Goal: Information Seeking & Learning: Learn about a topic

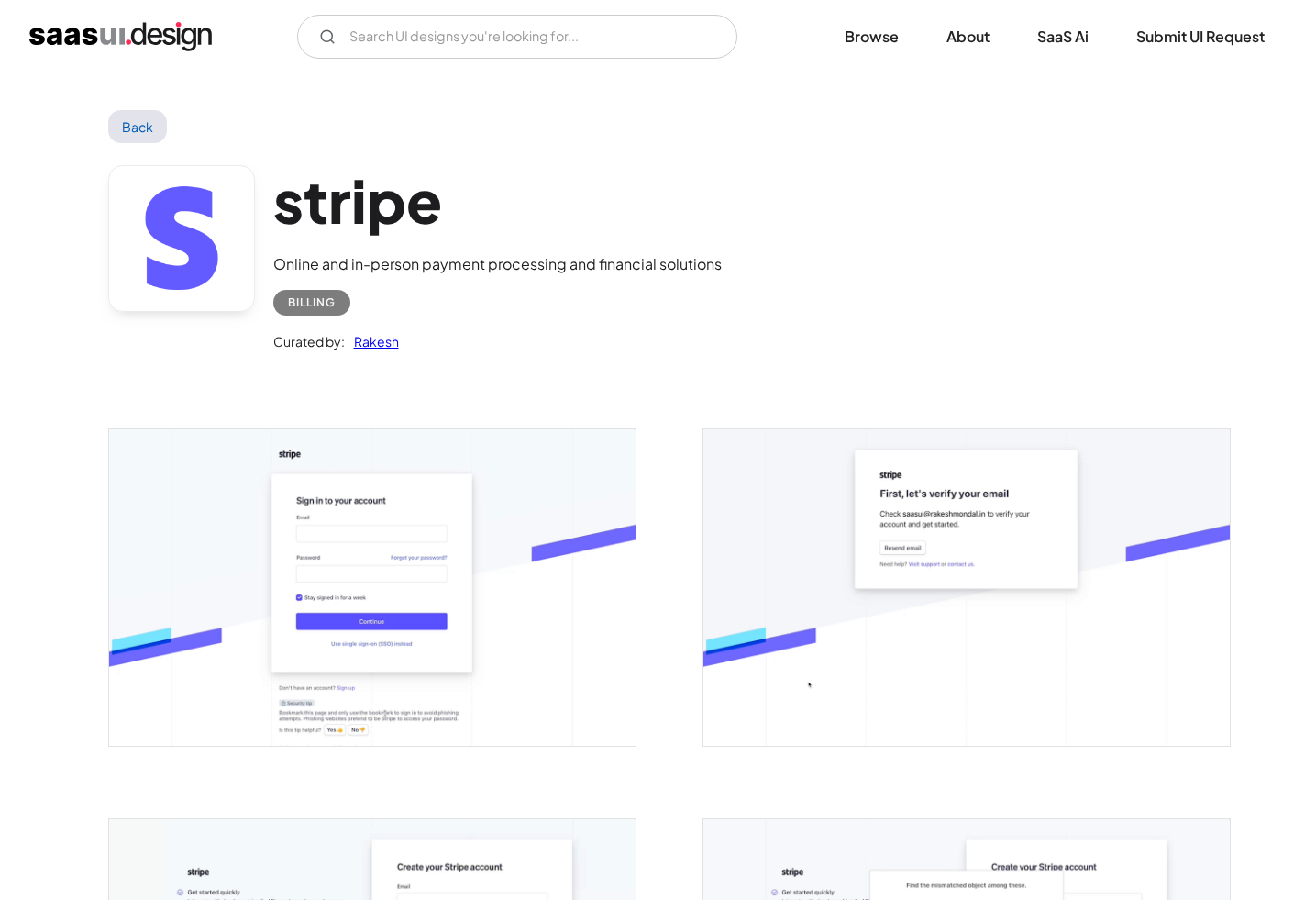
scroll to position [3745, 0]
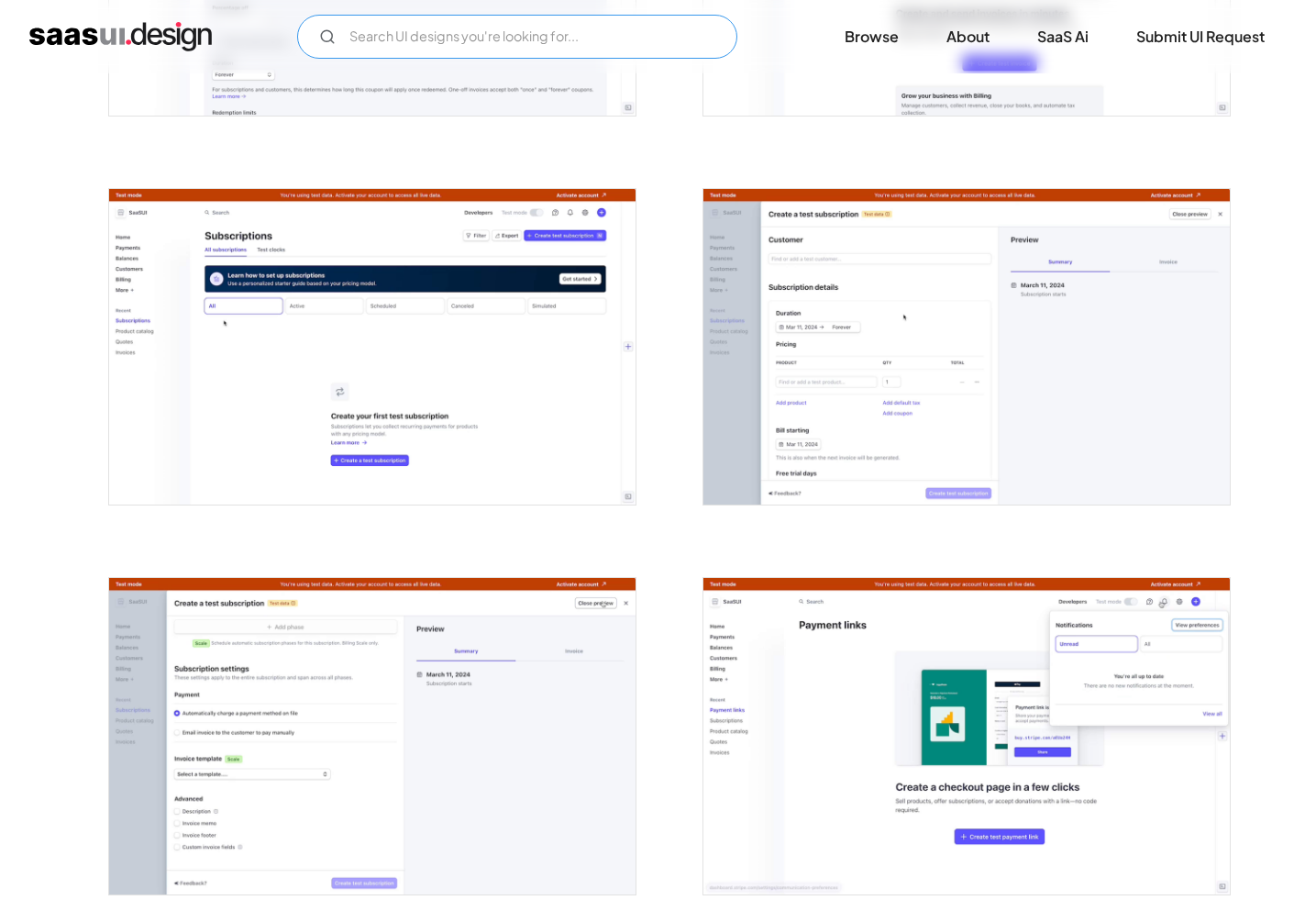
click at [371, 23] on input "Email Form" at bounding box center [517, 36] width 440 height 44
type input "q"
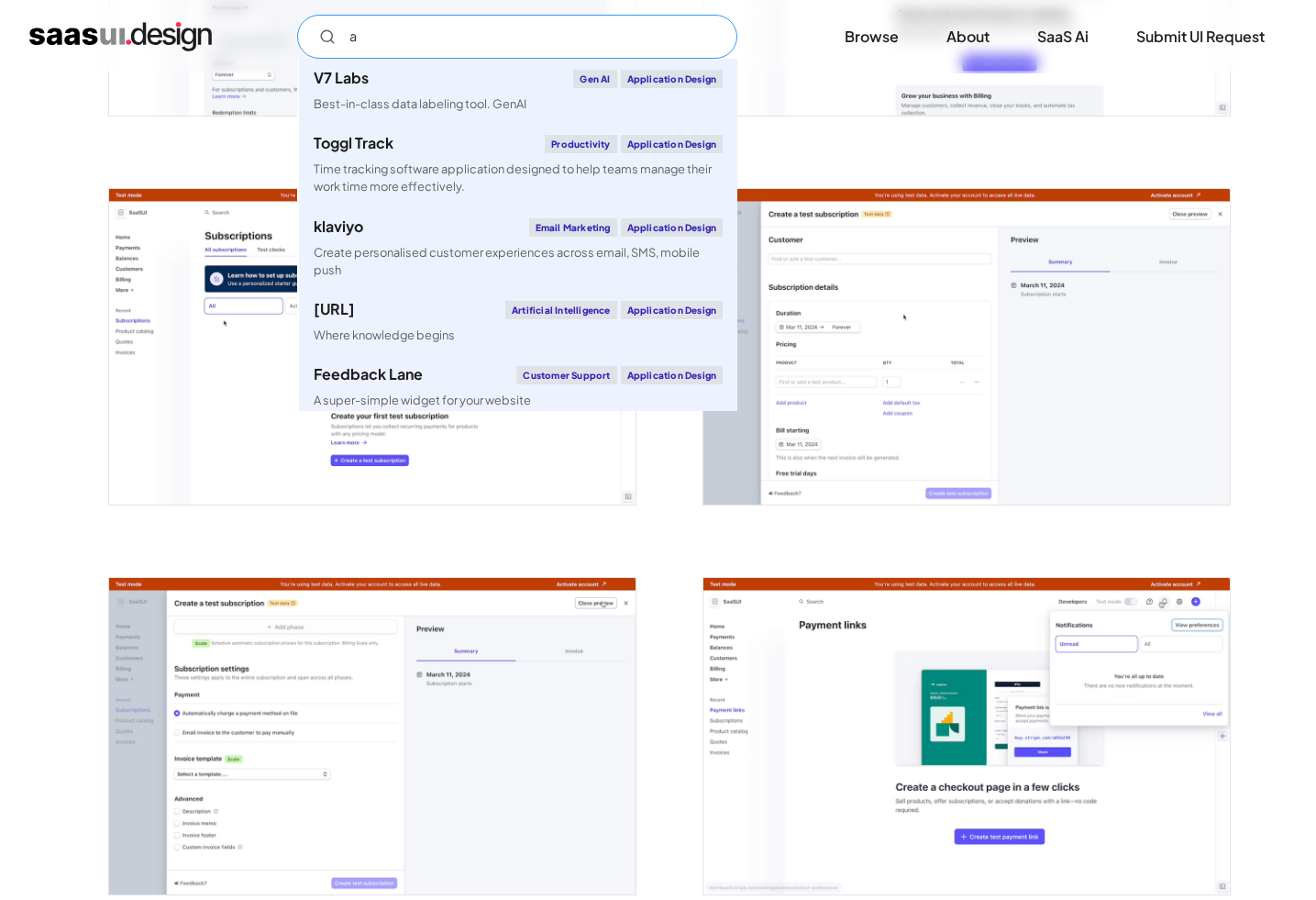
type input "ai"
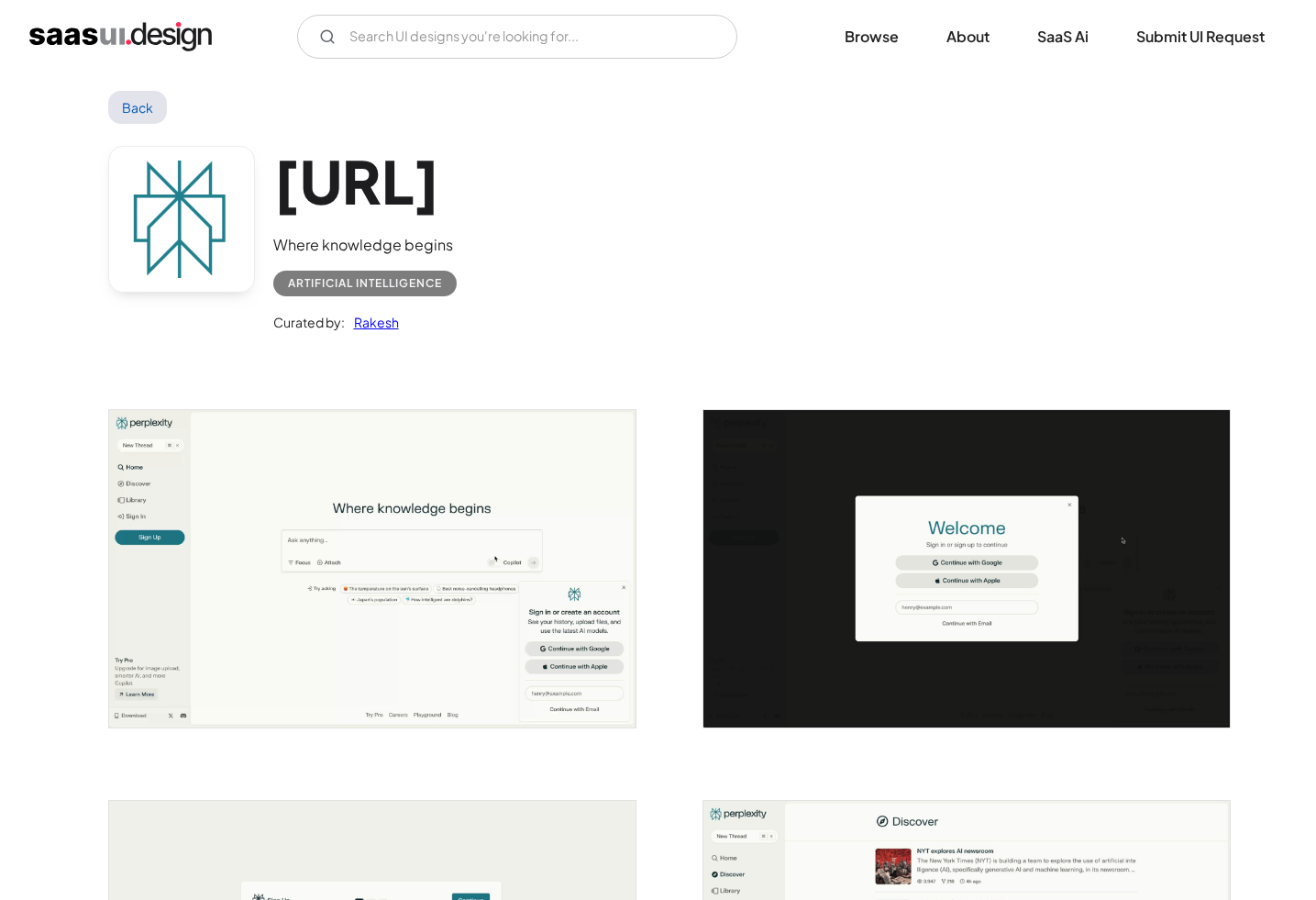
scroll to position [23, 0]
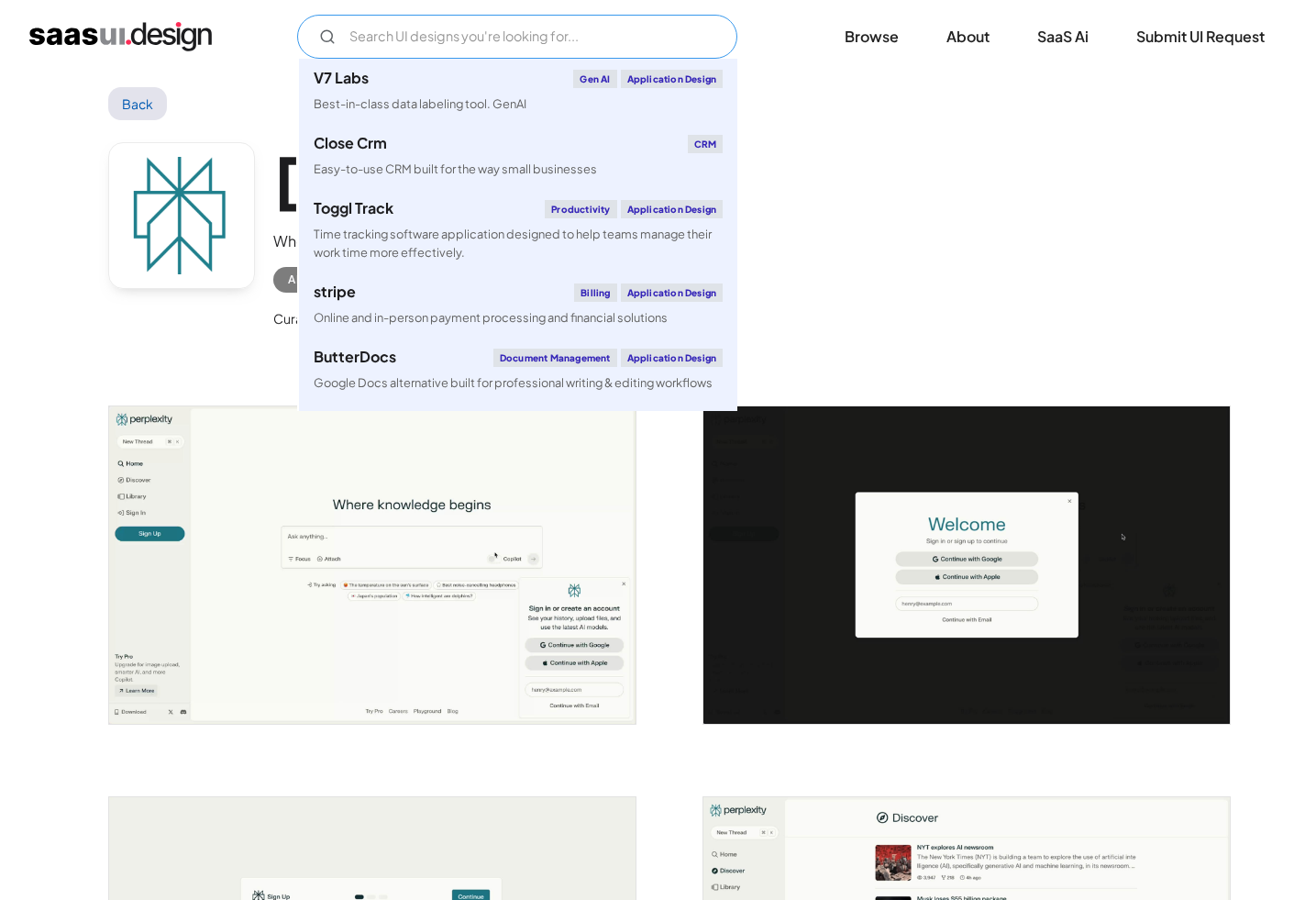
click at [387, 51] on input "Email Form" at bounding box center [517, 36] width 440 height 44
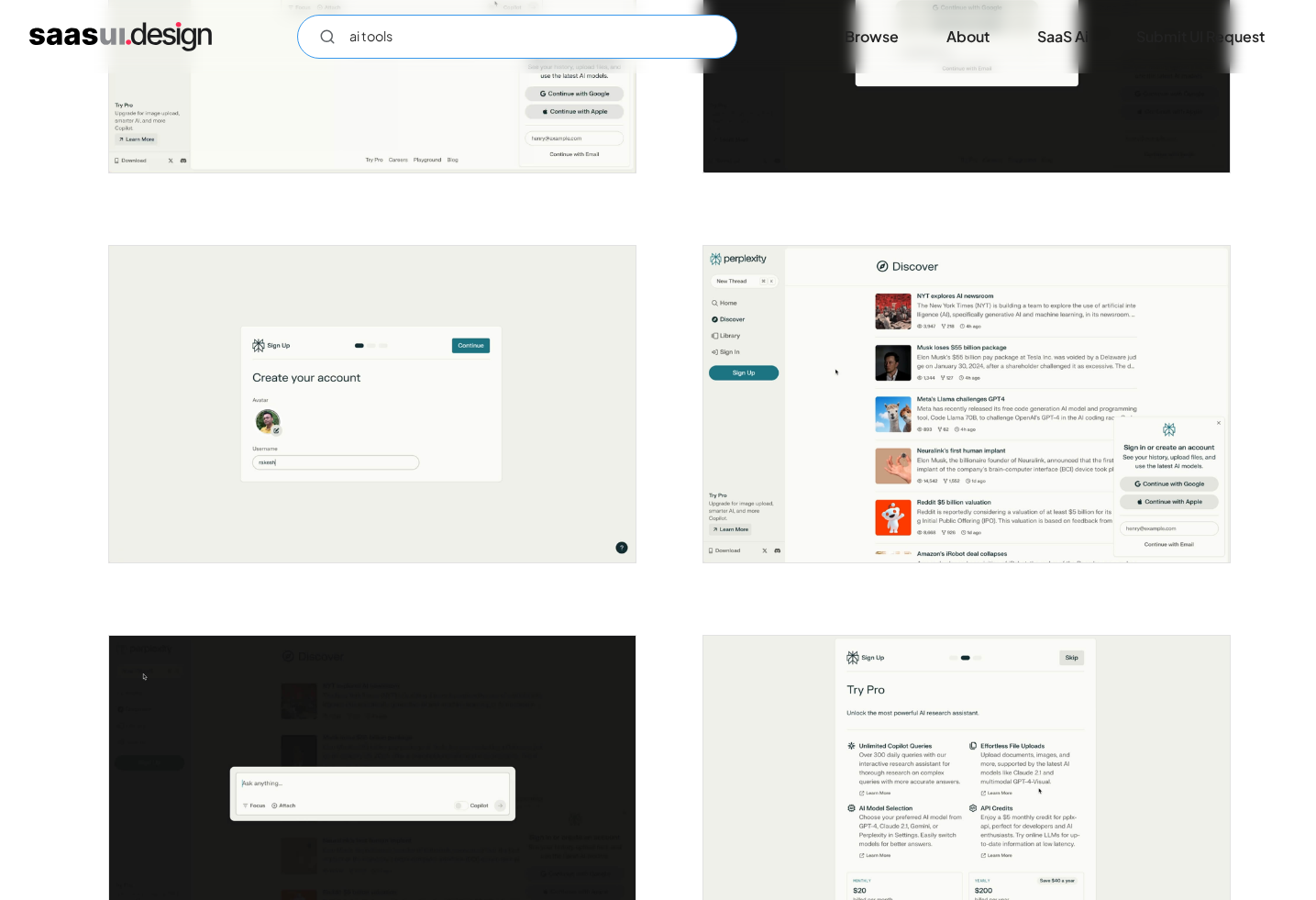
scroll to position [0, 0]
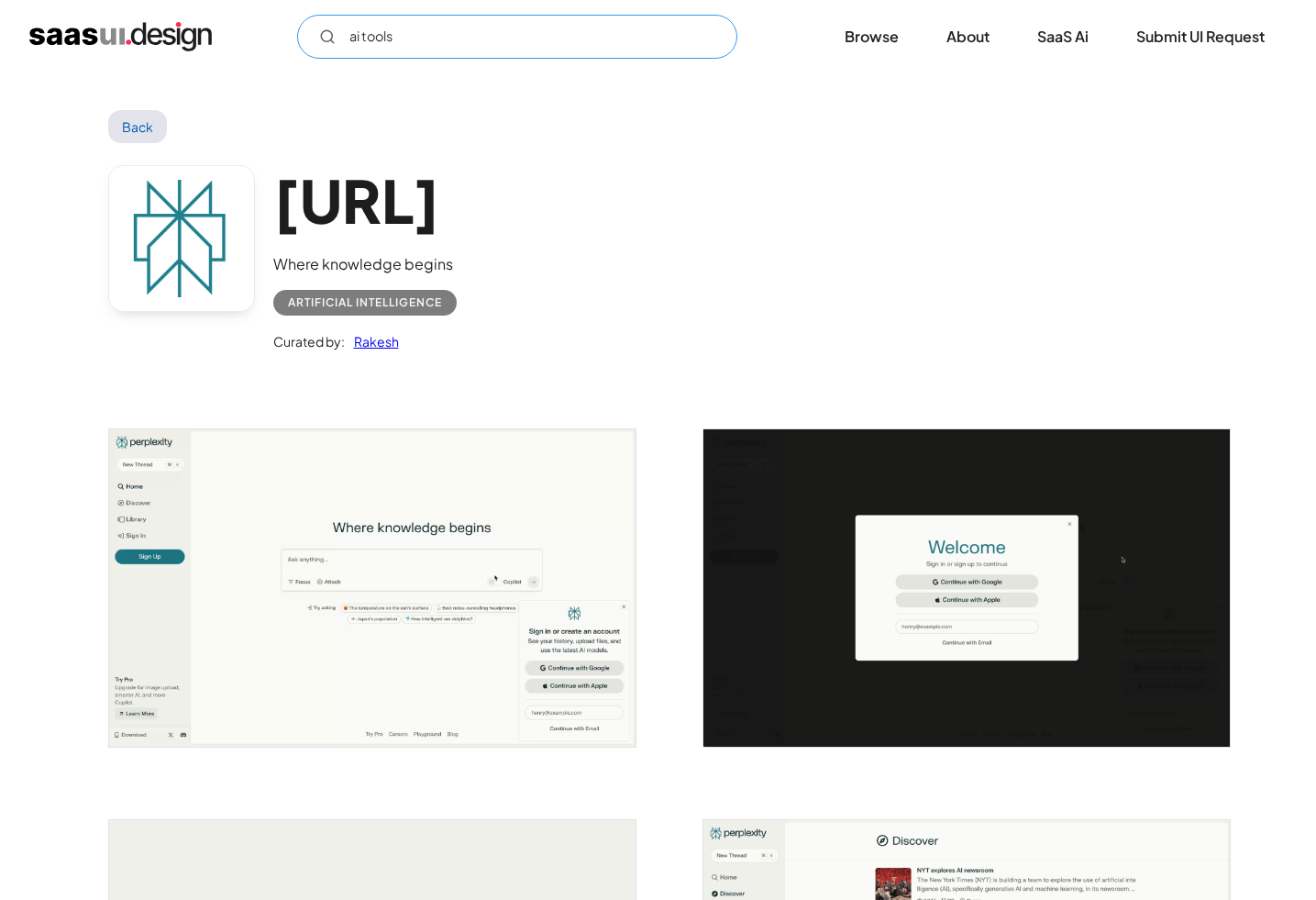
type input "ai tools"
click at [143, 132] on link "Back" at bounding box center [138, 126] width 59 height 33
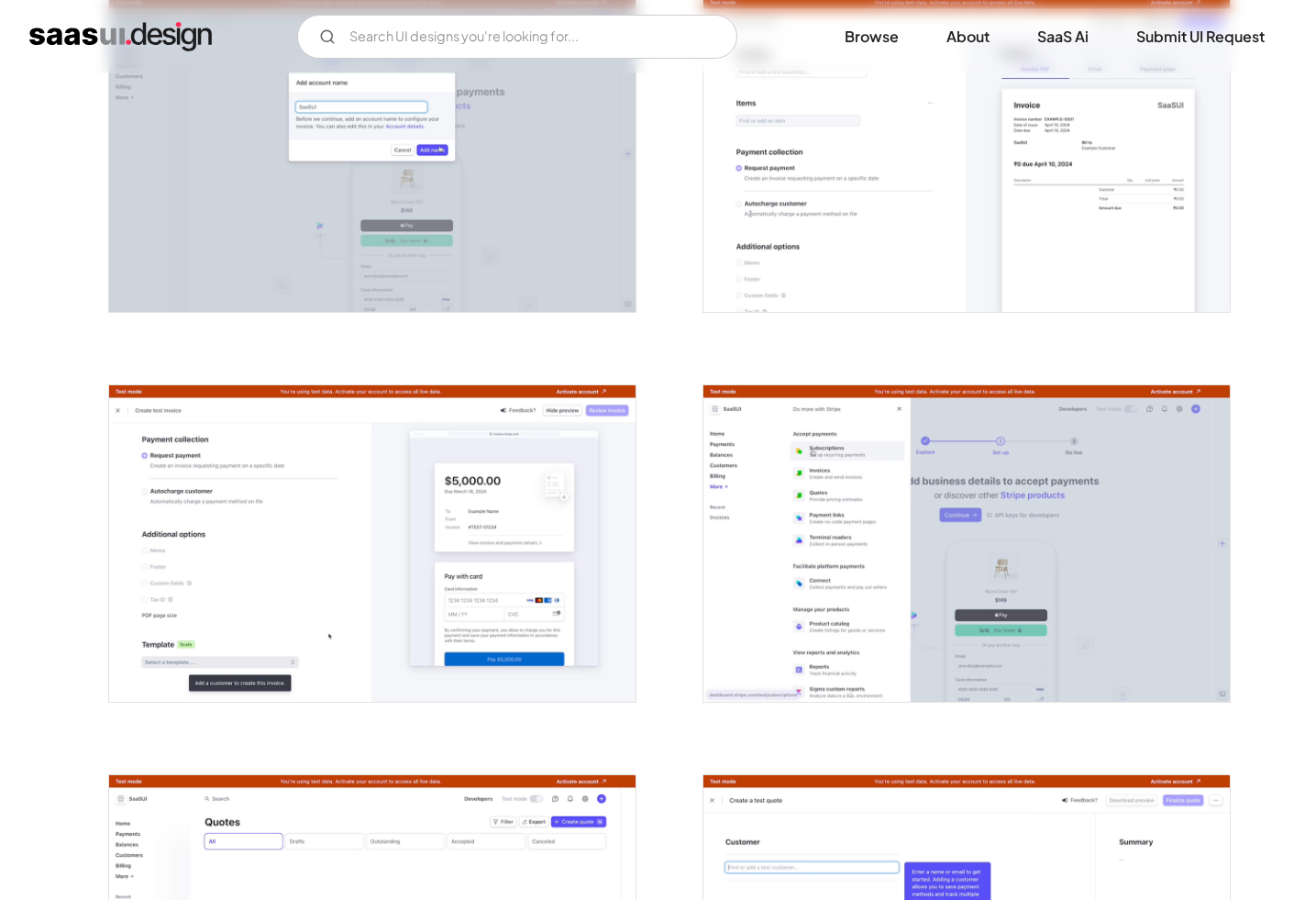
scroll to position [1171, 0]
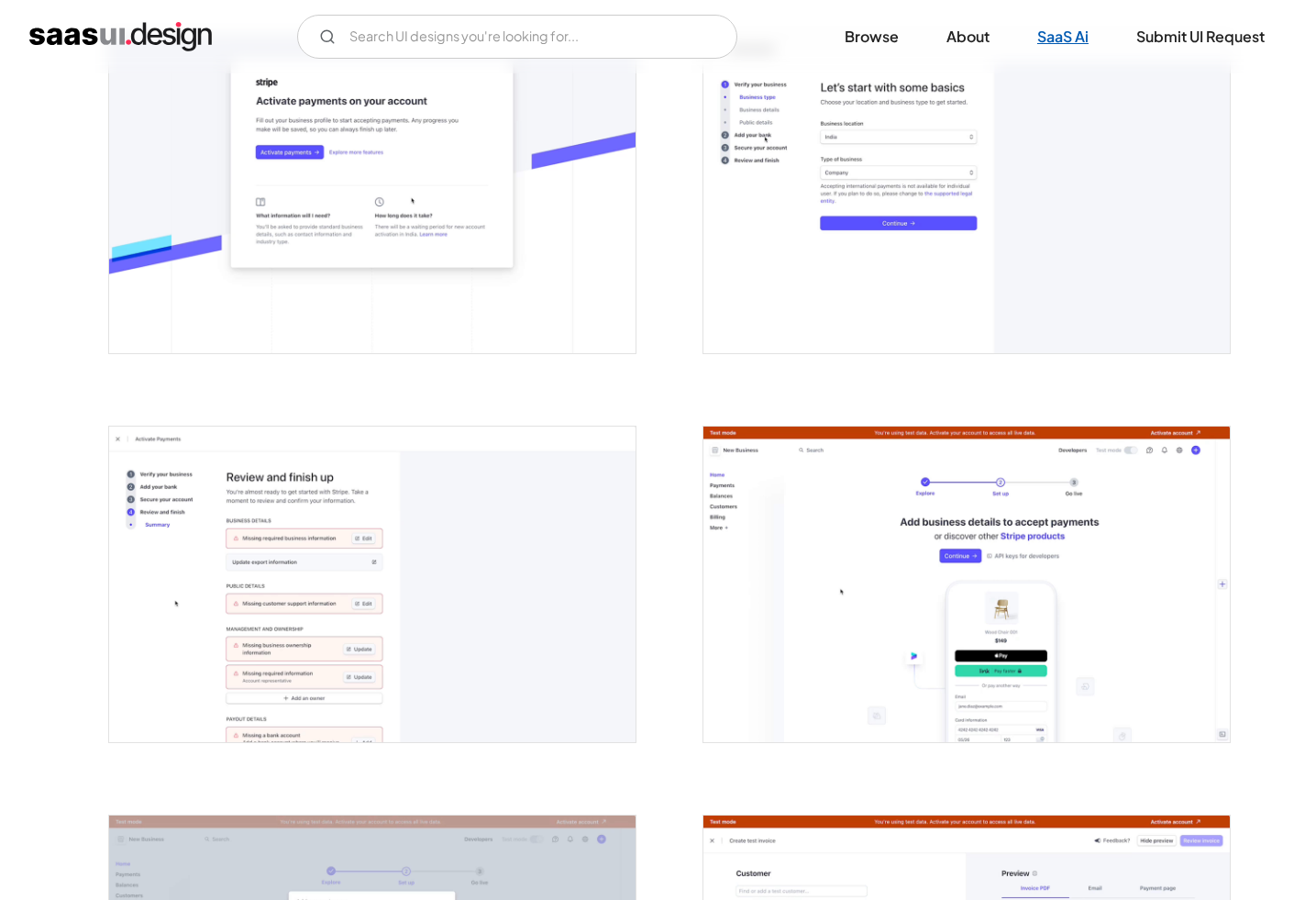
click at [1076, 22] on link "SaaS Ai" at bounding box center [1063, 36] width 96 height 40
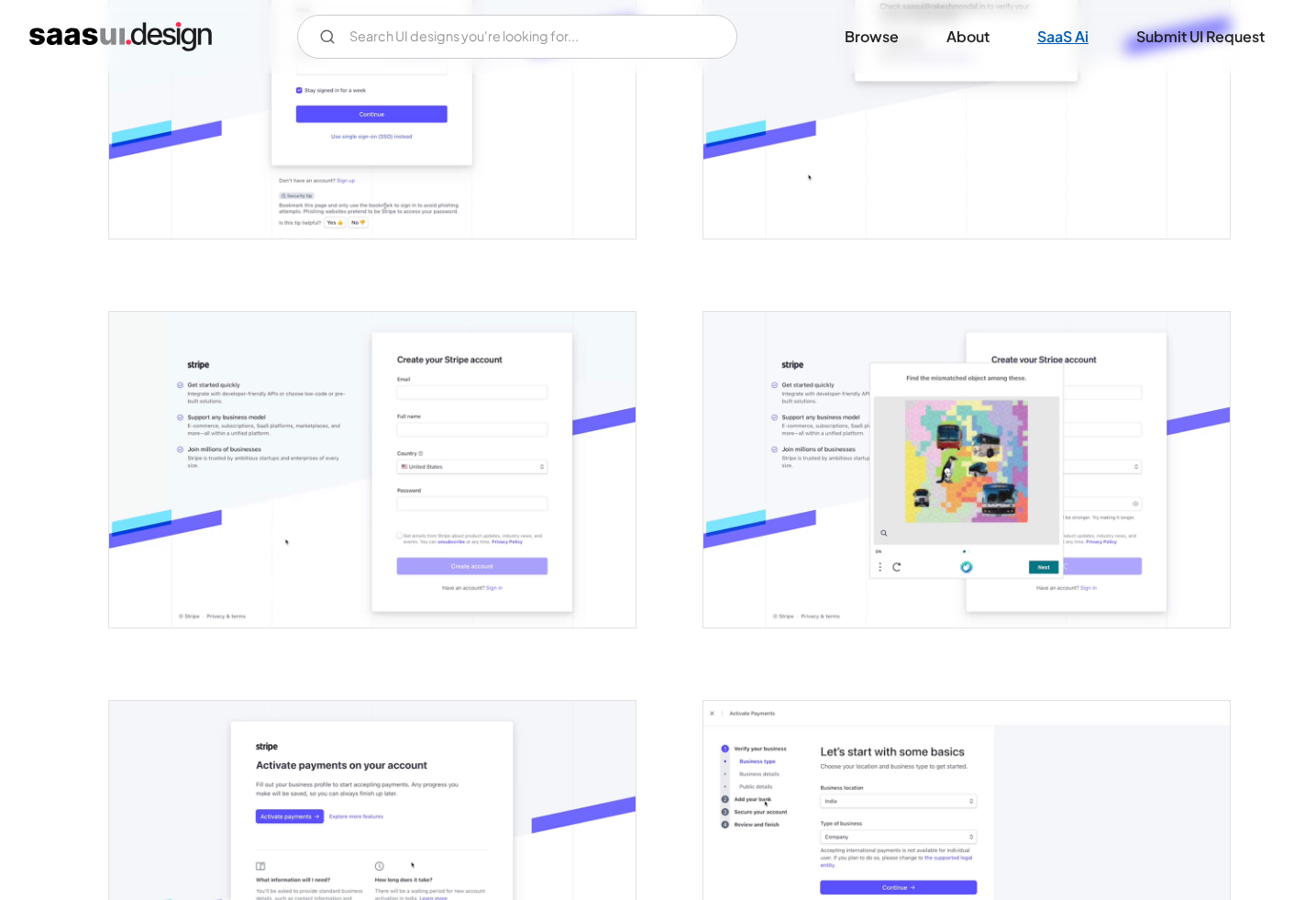
scroll to position [298, 0]
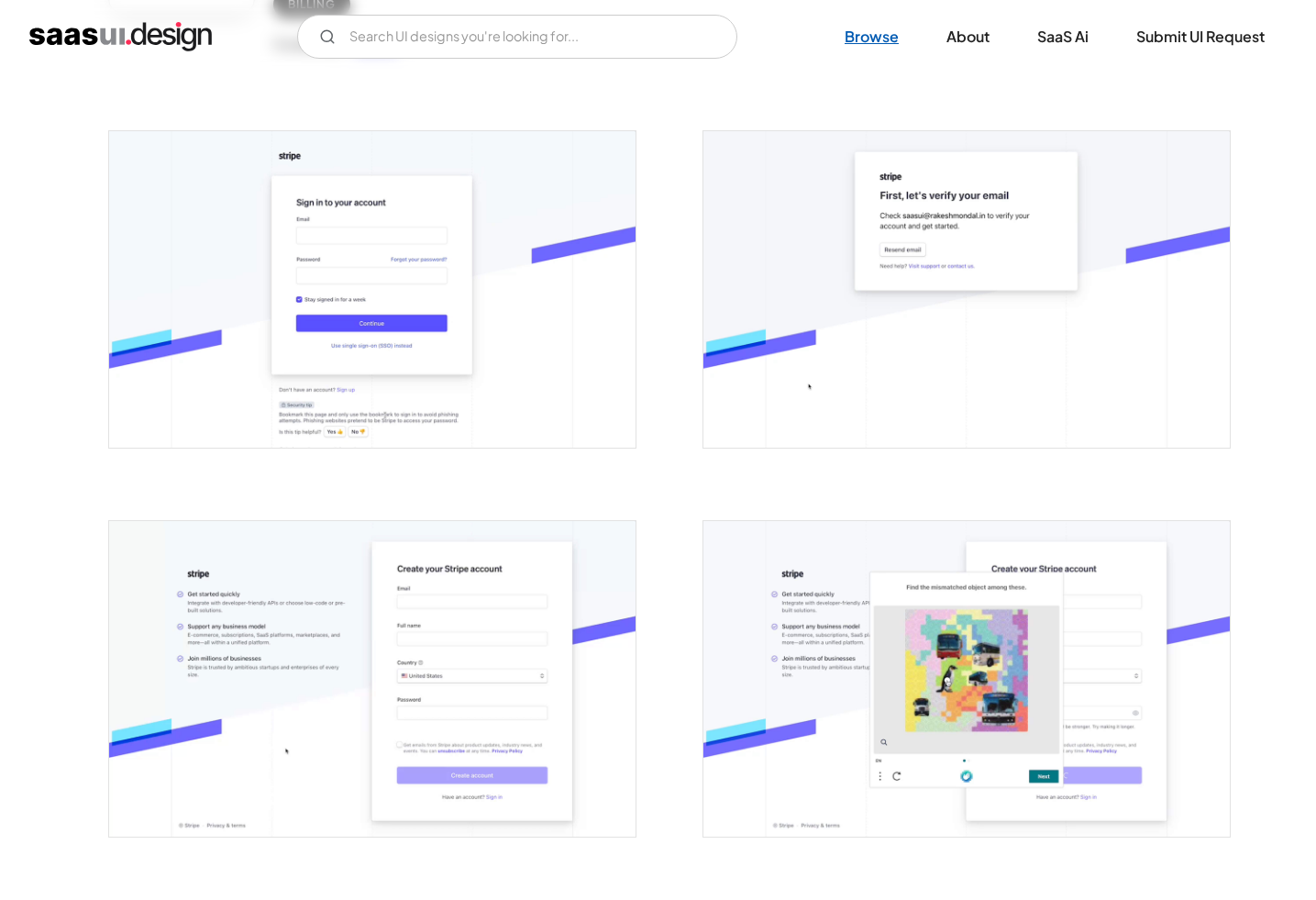
click at [859, 40] on link "Browse" at bounding box center [871, 36] width 98 height 40
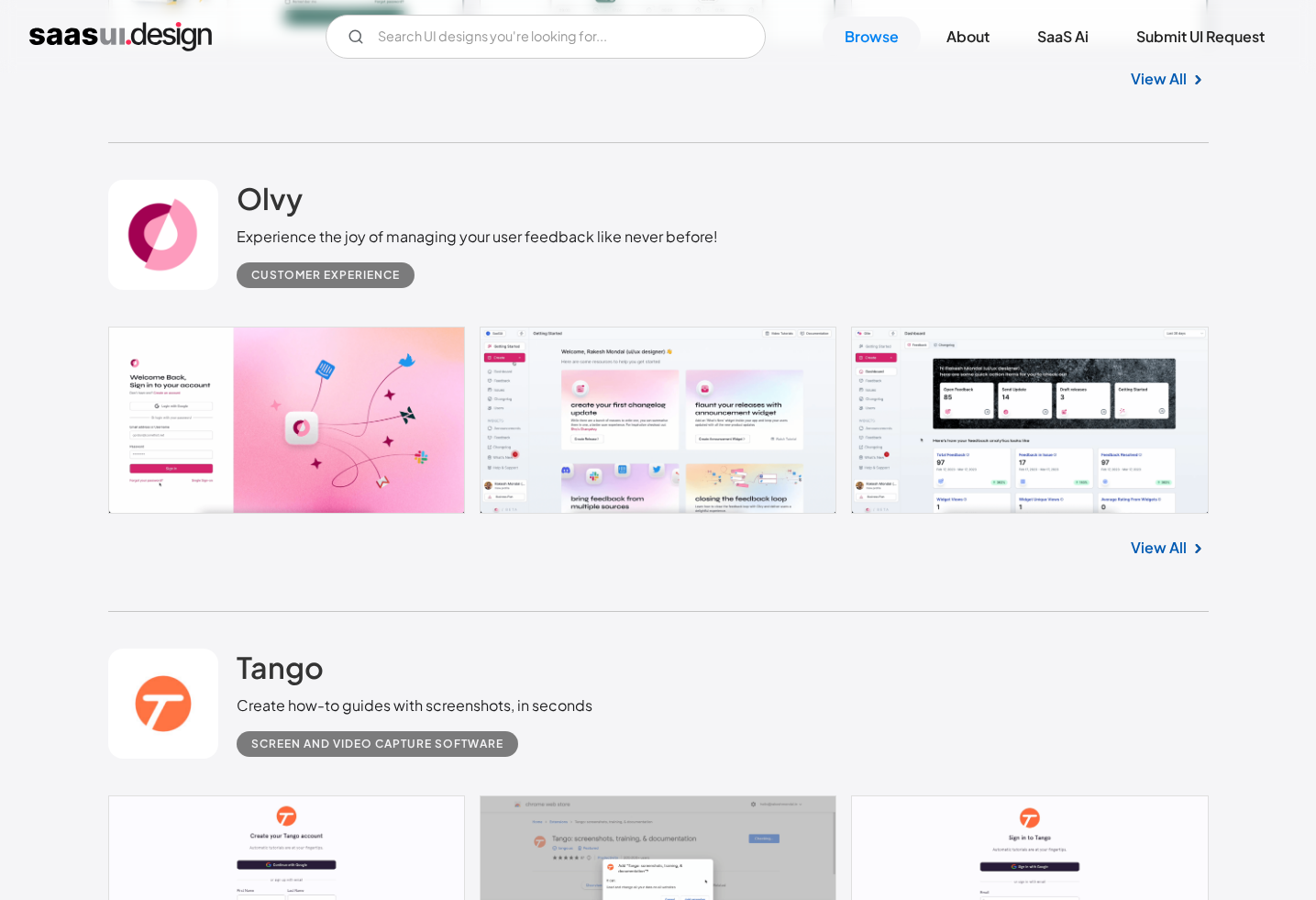
scroll to position [2572, 0]
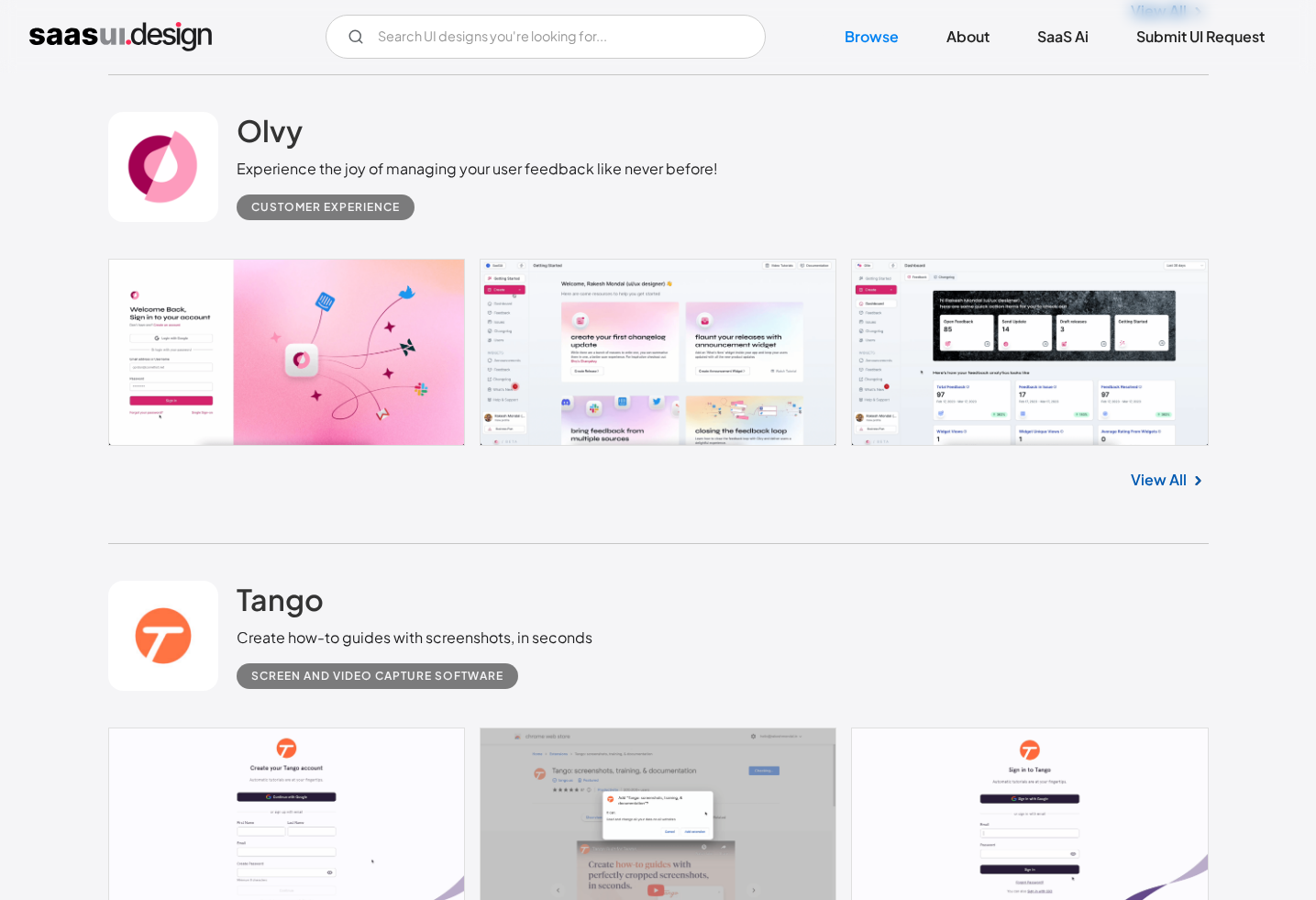
click at [625, 391] on link at bounding box center [658, 353] width 1100 height 187
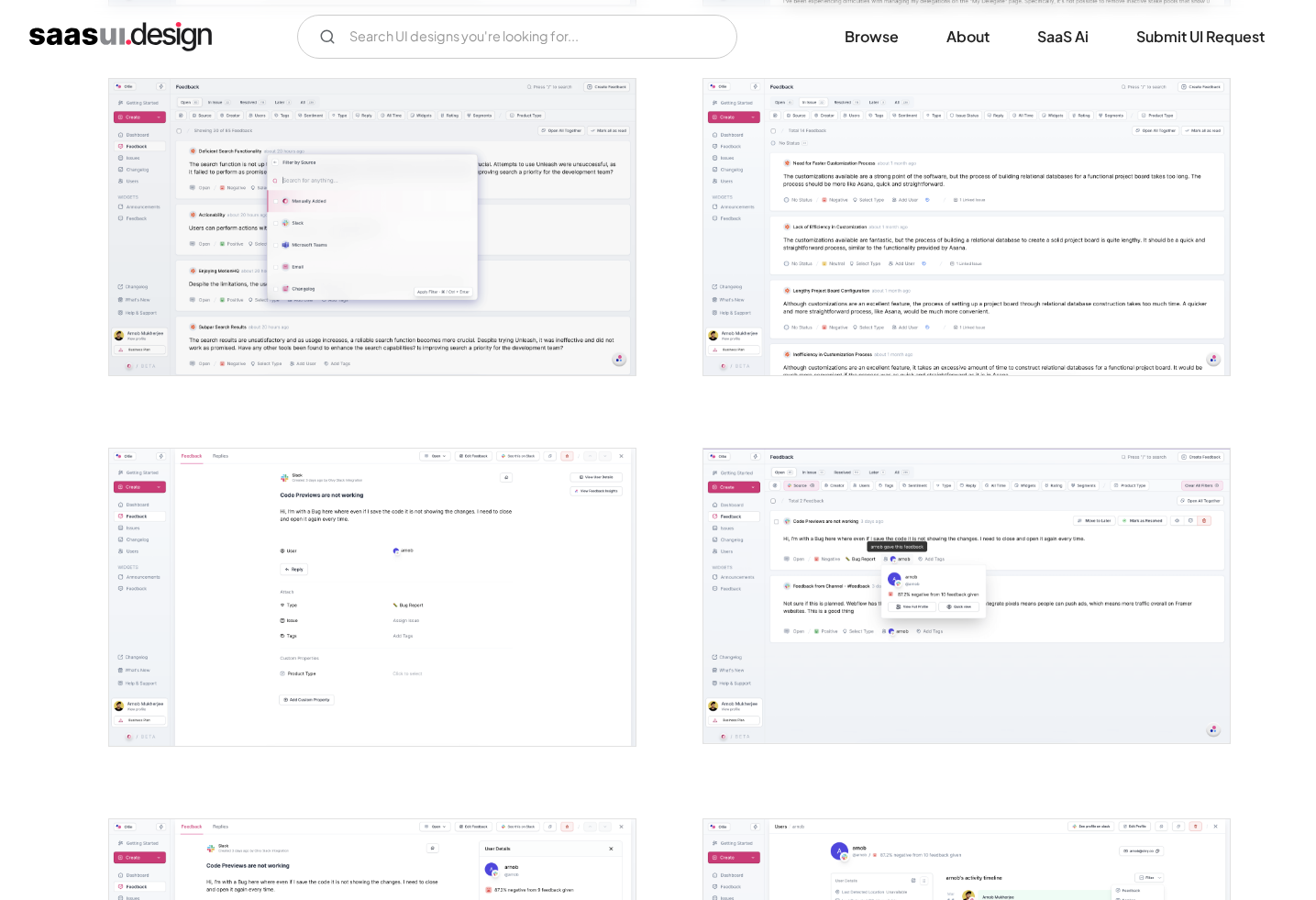
scroll to position [3504, 0]
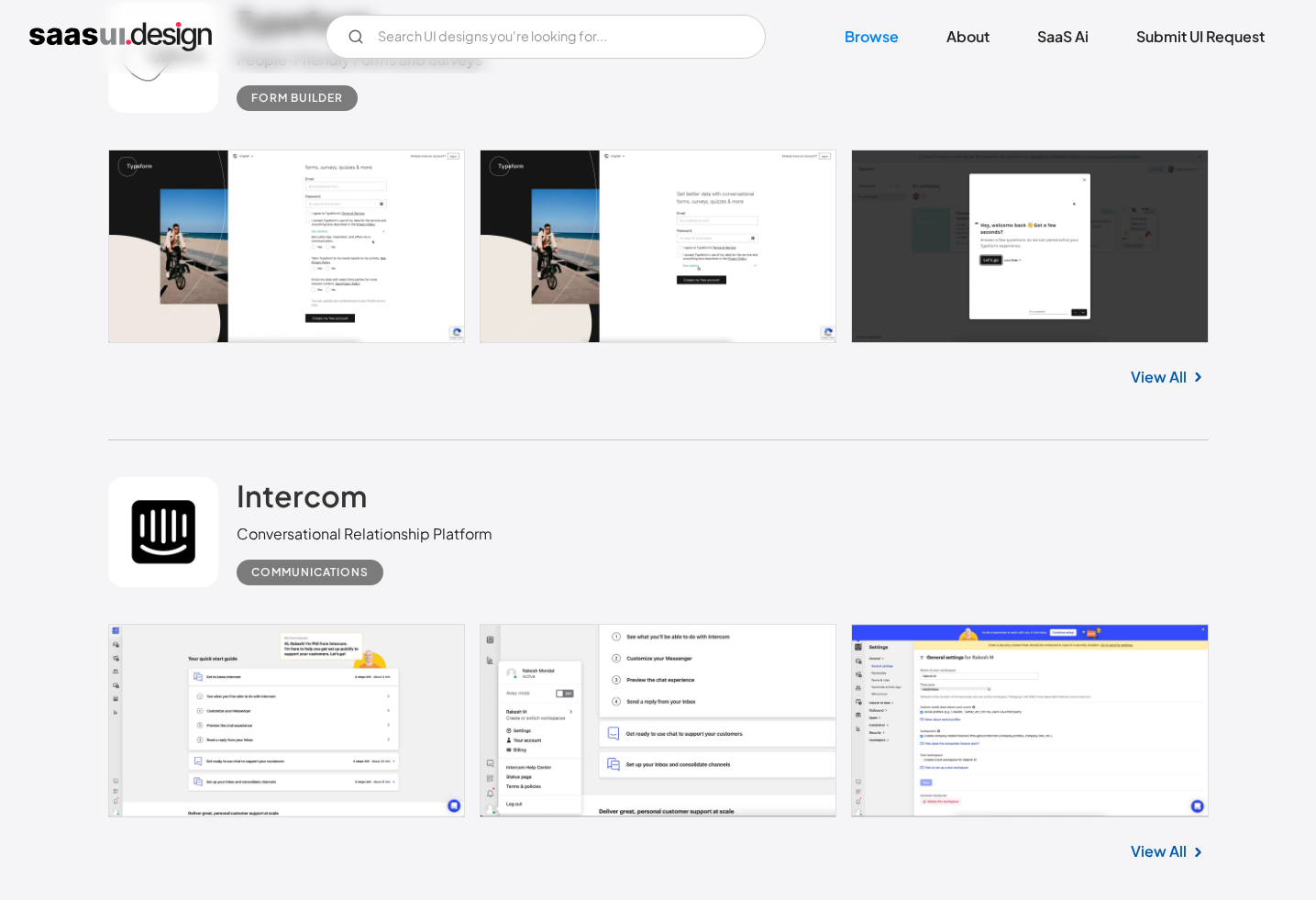
scroll to position [5113, 0]
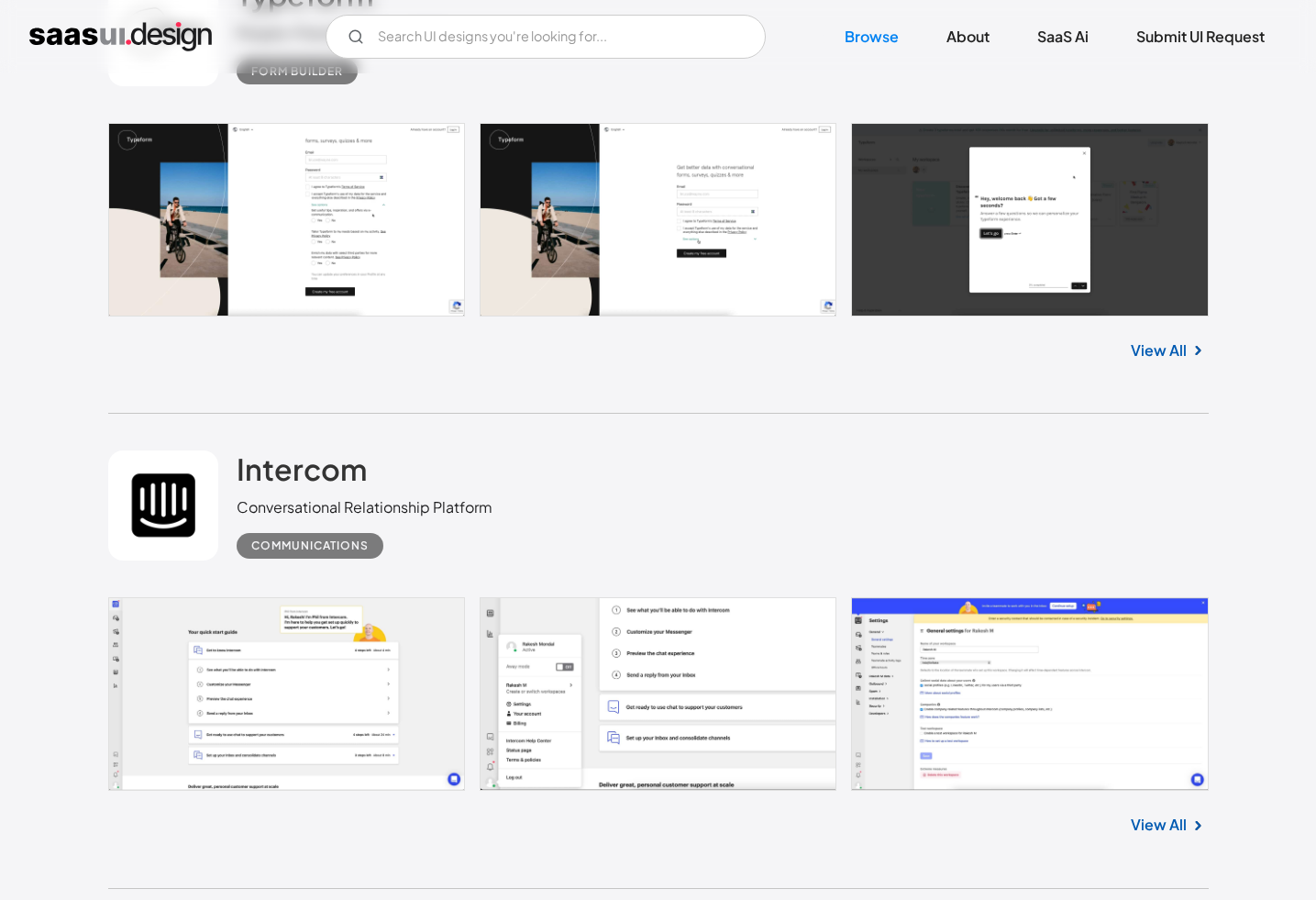
click at [299, 668] on link at bounding box center [658, 694] width 1100 height 194
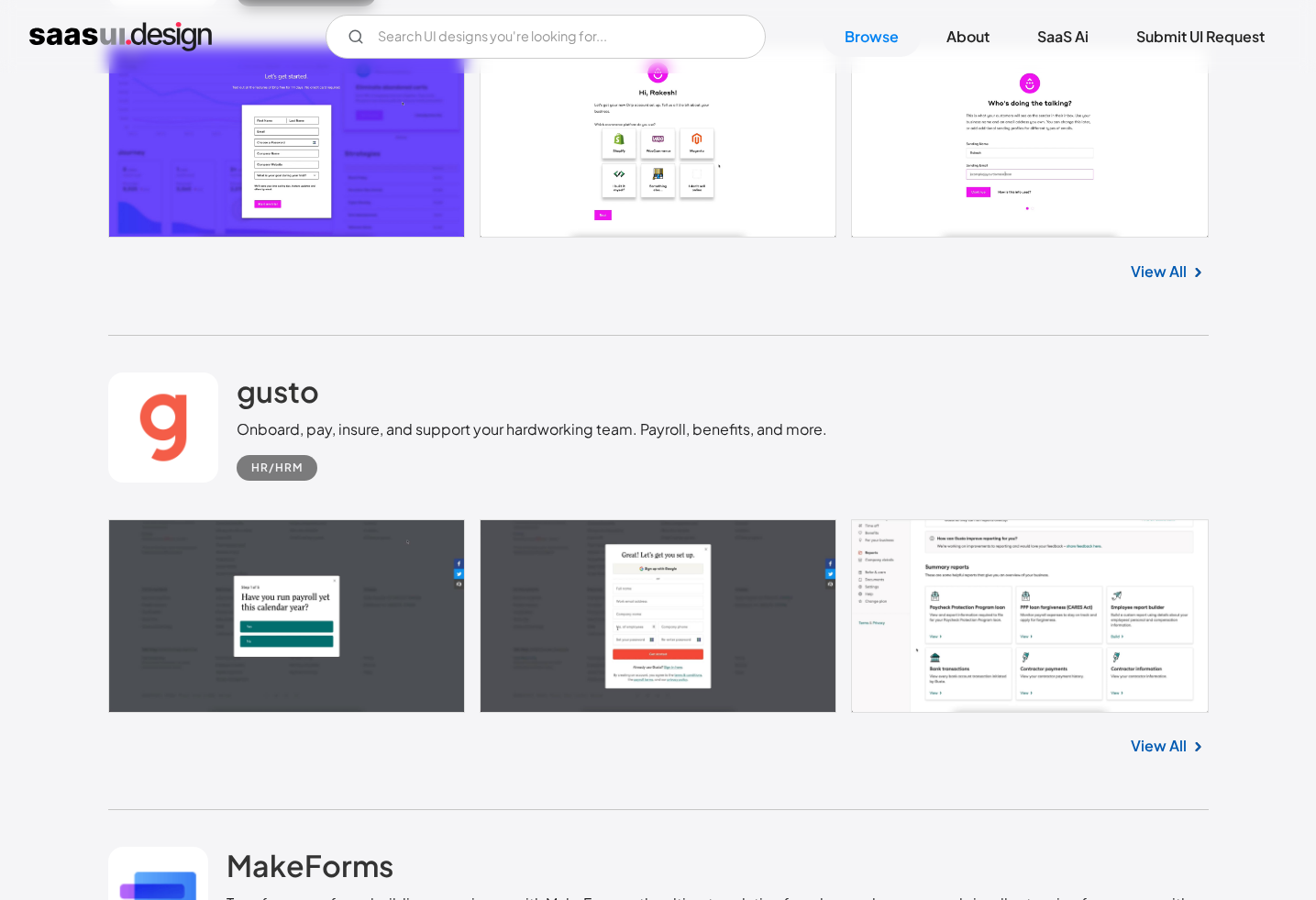
scroll to position [6147, 0]
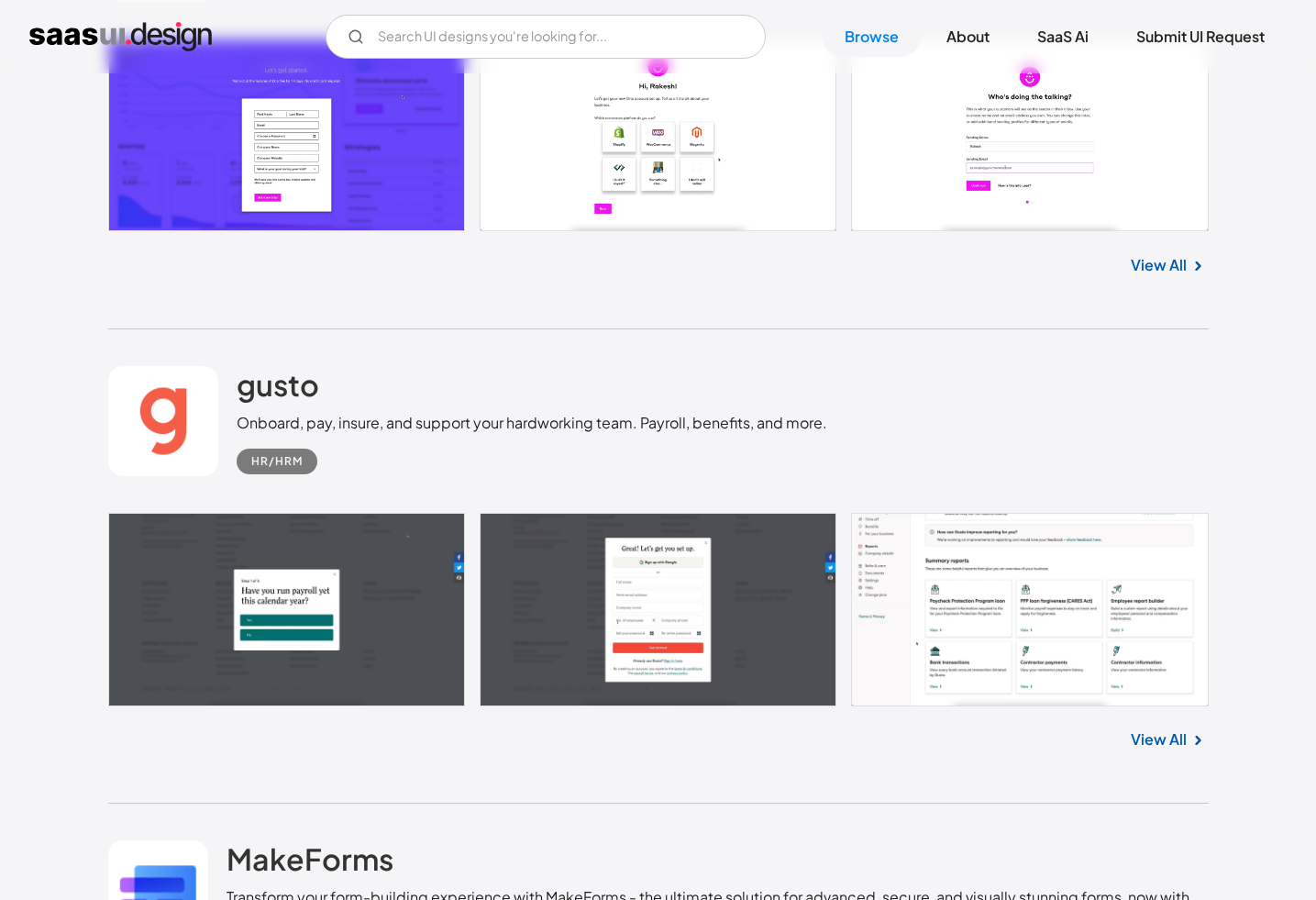
click at [1002, 584] on link at bounding box center [658, 610] width 1100 height 193
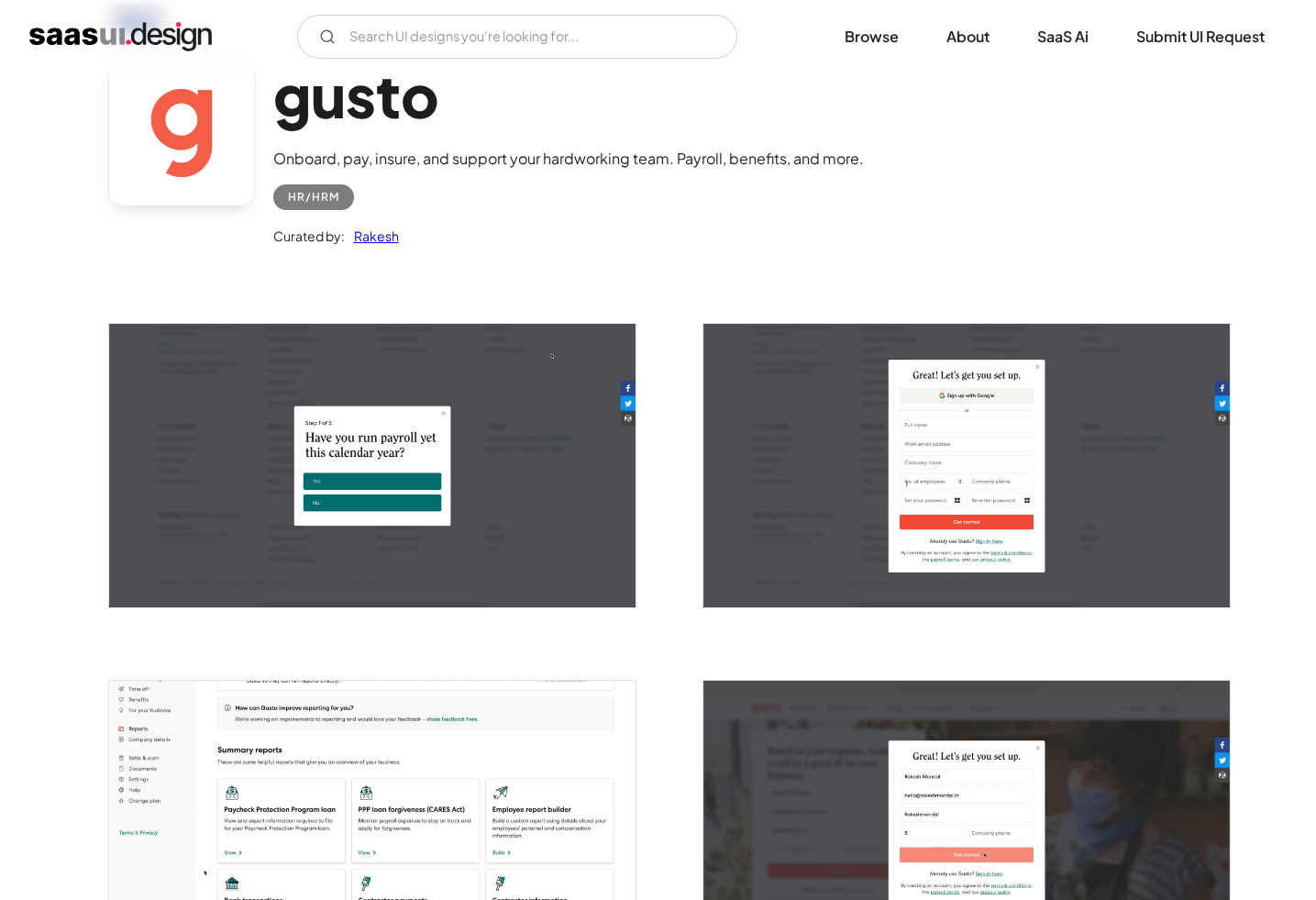
scroll to position [107, 0]
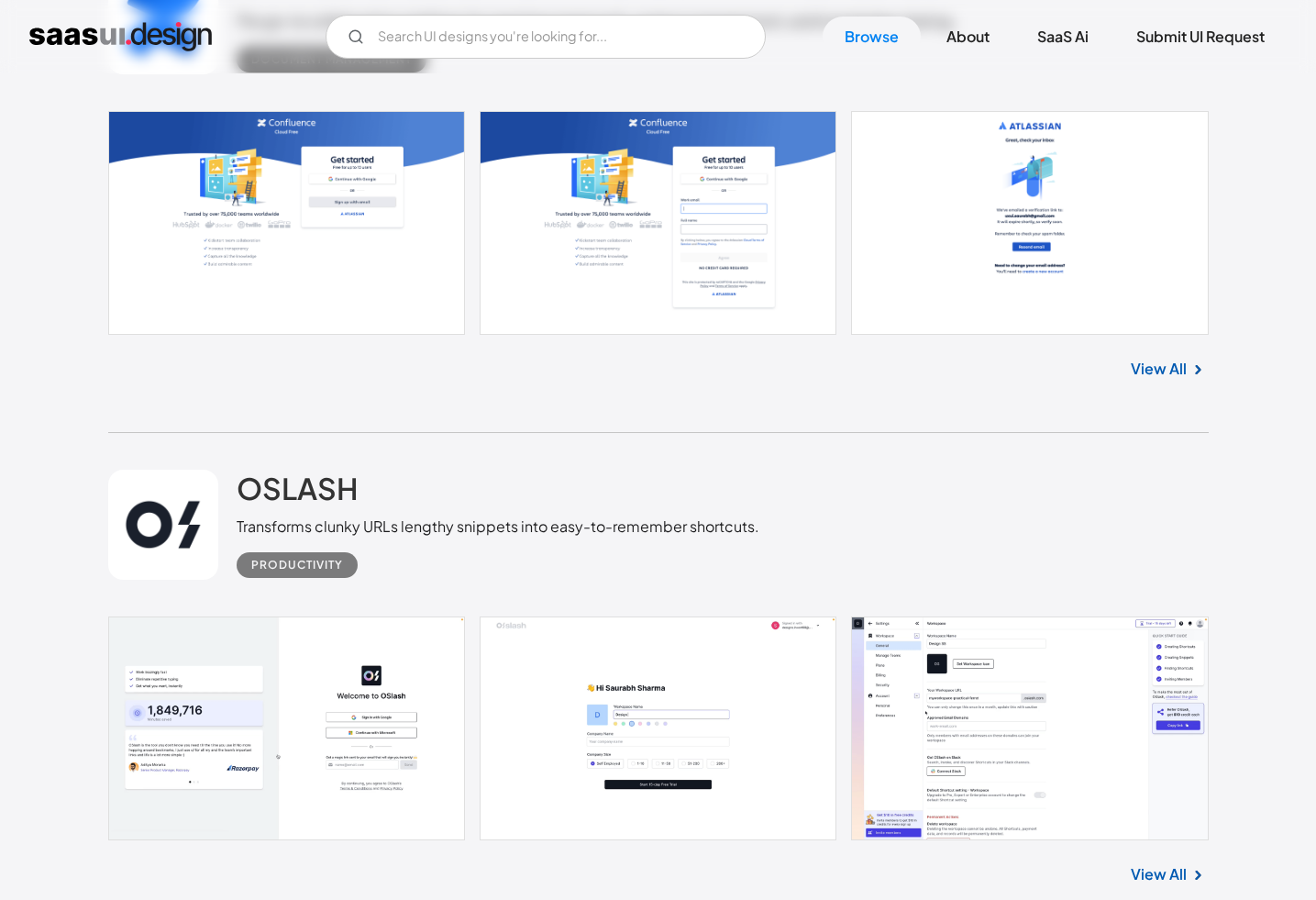
scroll to position [18717, 0]
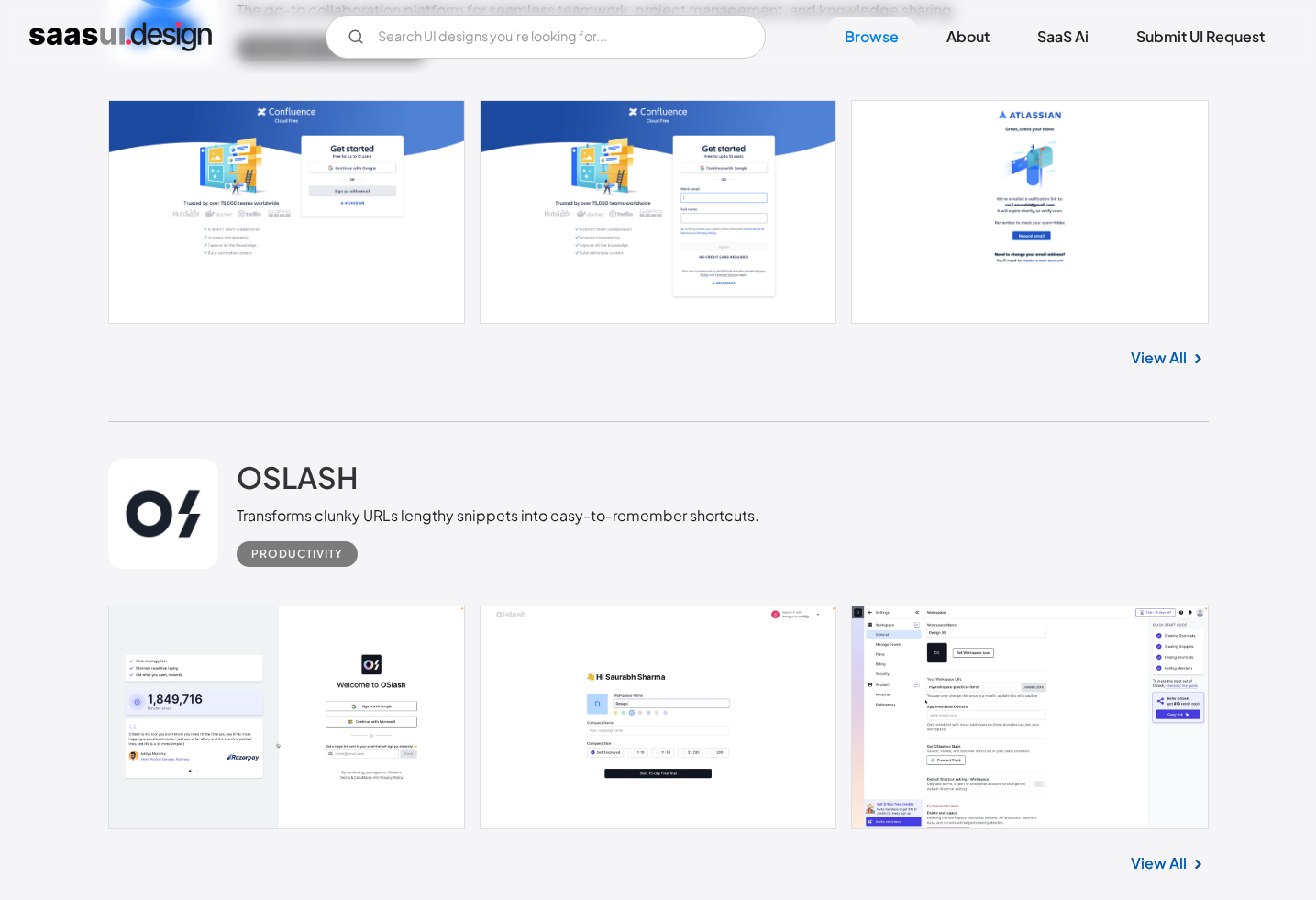
click at [1172, 874] on link "View All" at bounding box center [1158, 863] width 56 height 22
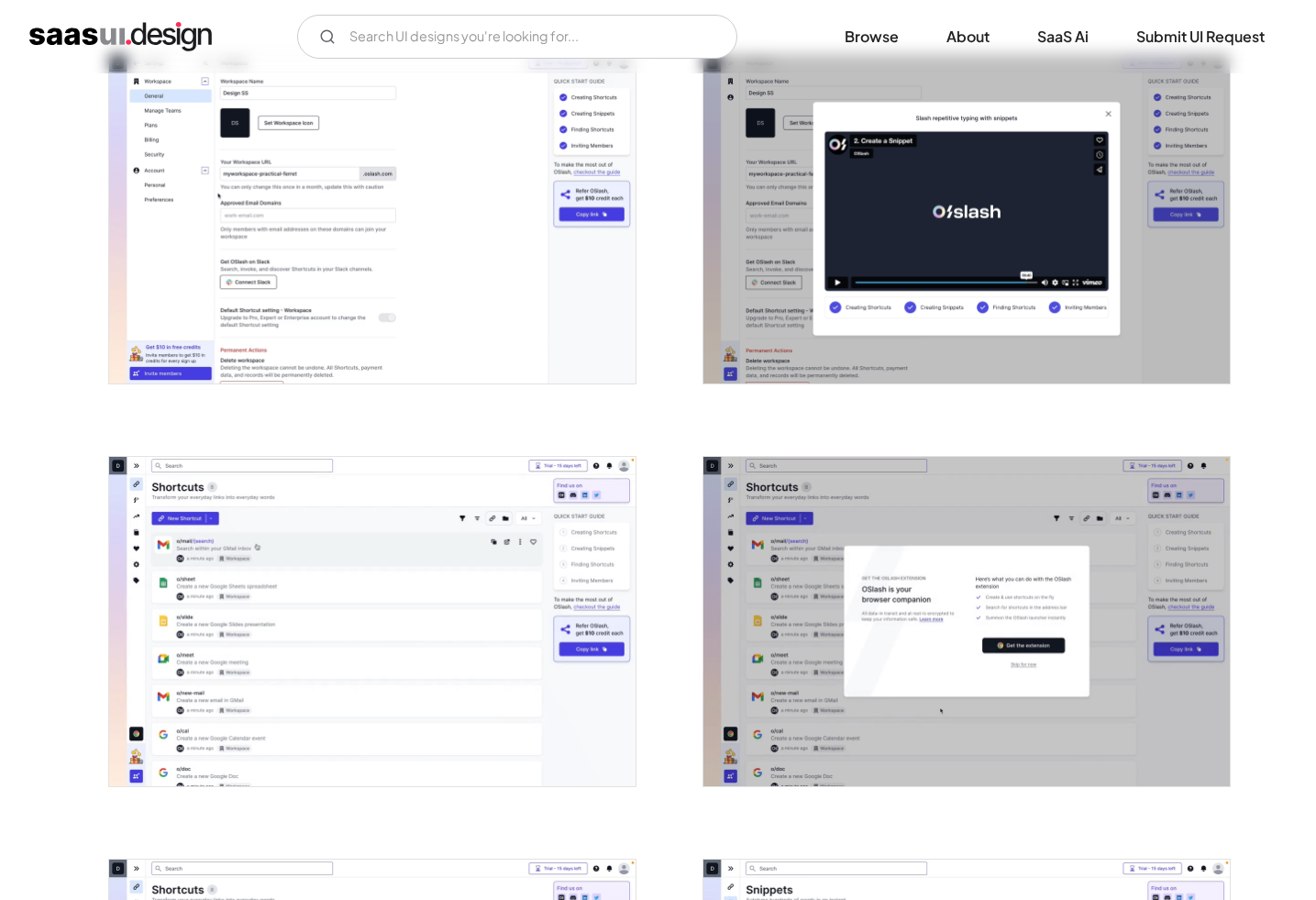
scroll to position [779, 0]
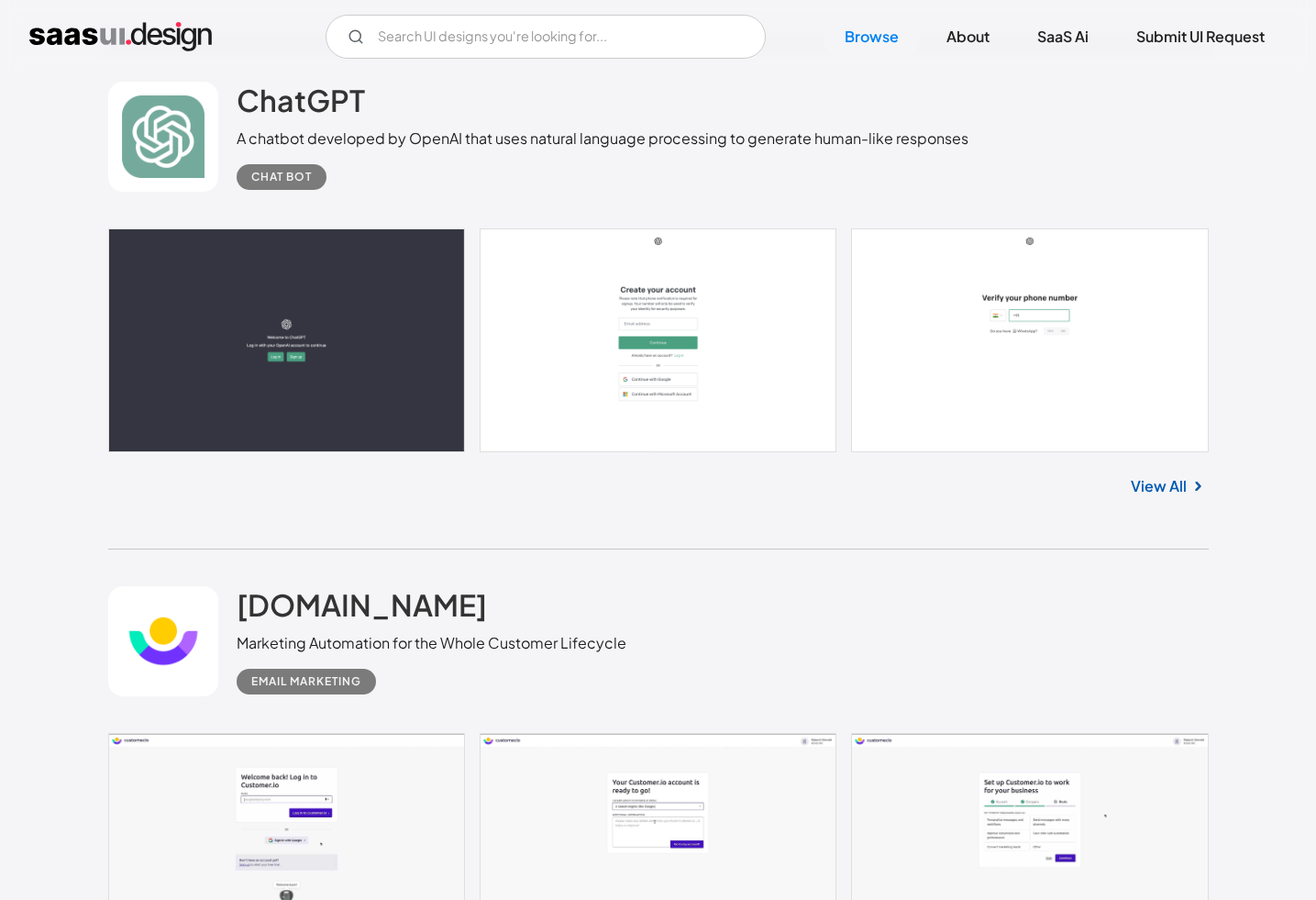
scroll to position [16161, 0]
